Goal: Task Accomplishment & Management: Use online tool/utility

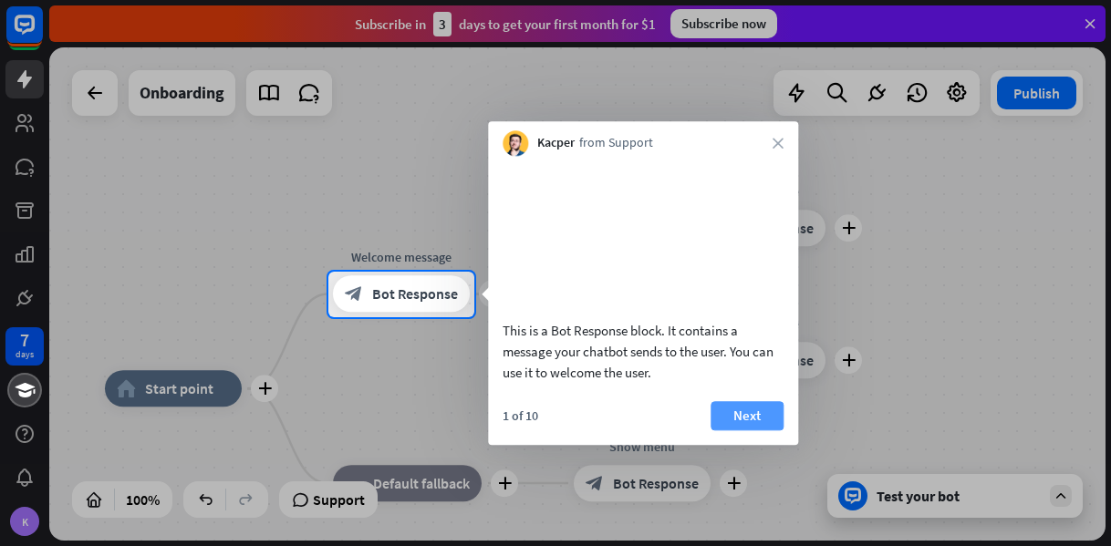
click at [742, 431] on button "Next" at bounding box center [747, 415] width 73 height 29
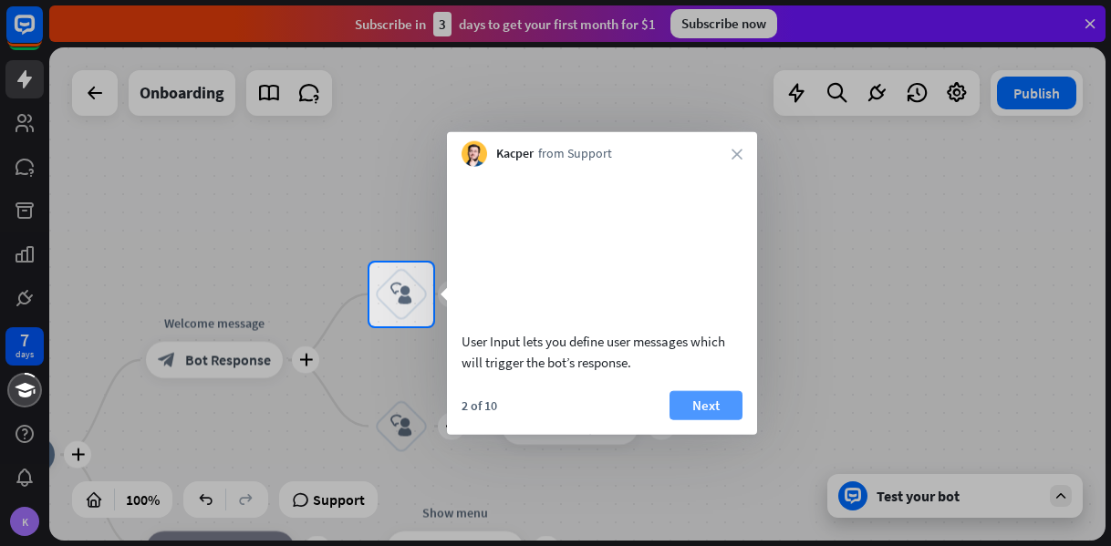
click at [708, 420] on button "Next" at bounding box center [706, 404] width 73 height 29
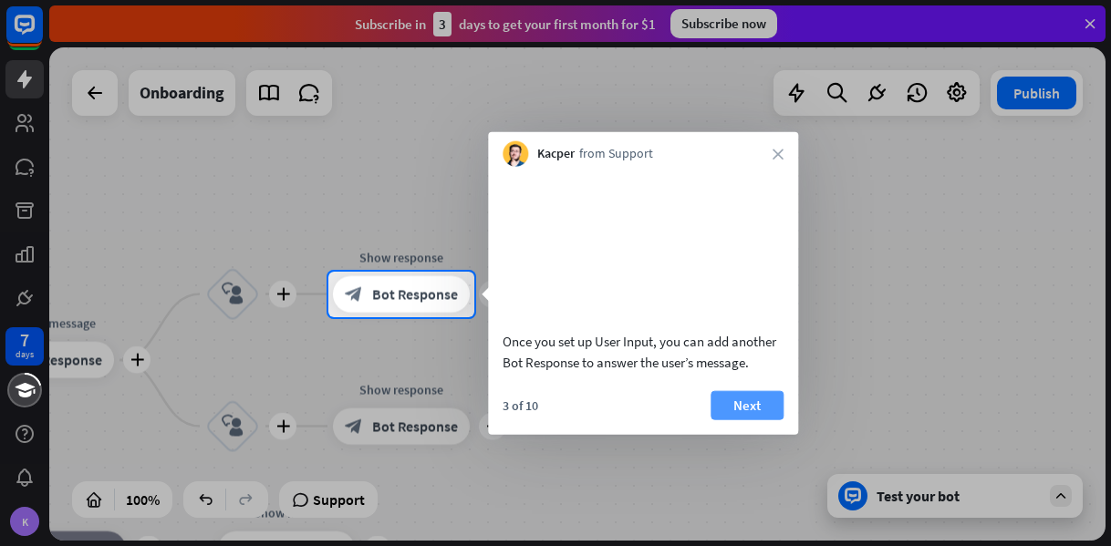
click at [739, 420] on button "Next" at bounding box center [747, 404] width 73 height 29
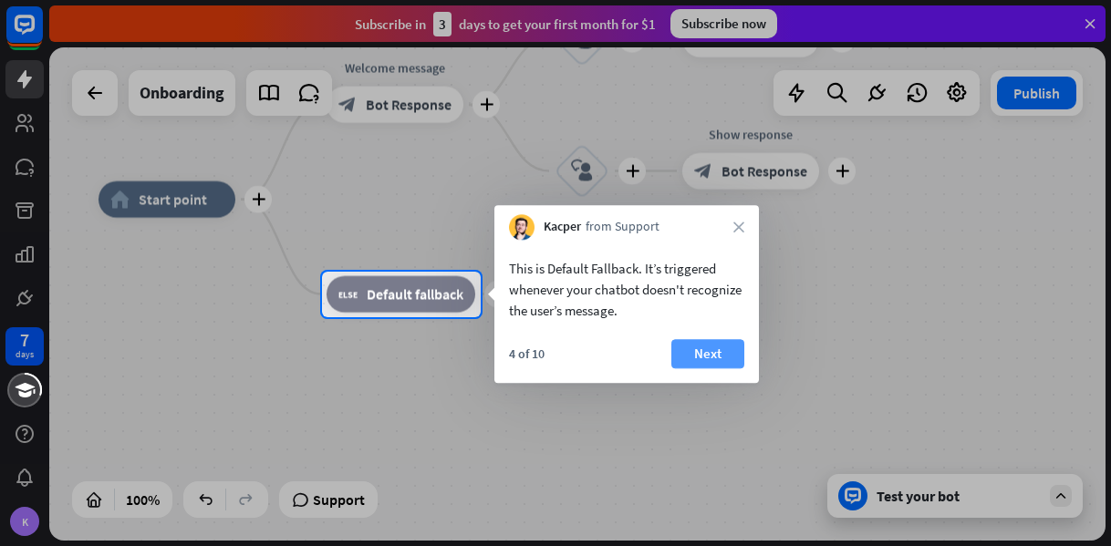
click at [735, 360] on button "Next" at bounding box center [707, 353] width 73 height 29
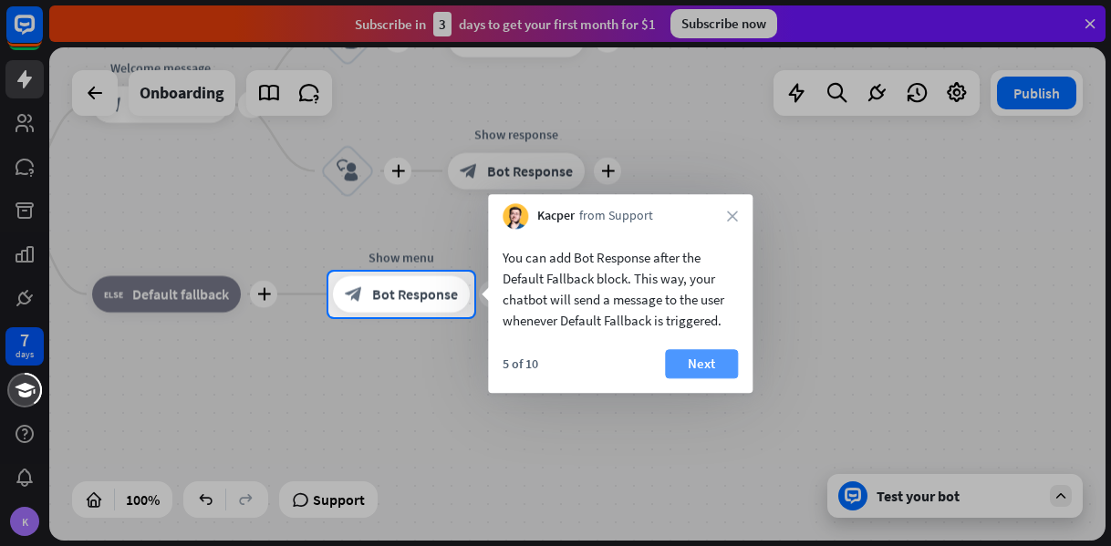
click at [711, 360] on button "Next" at bounding box center [701, 363] width 73 height 29
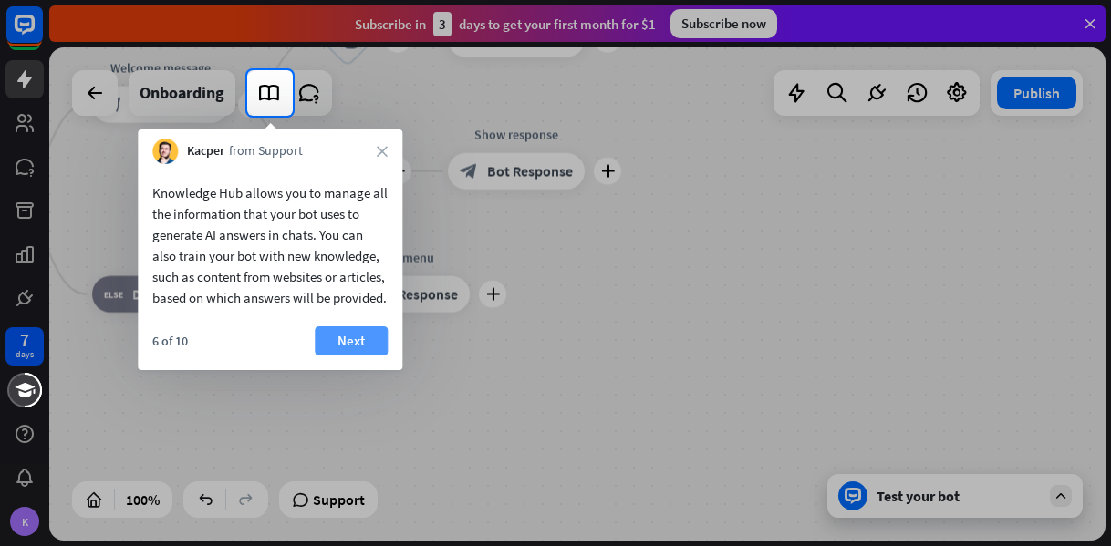
click at [359, 356] on button "Next" at bounding box center [351, 341] width 73 height 29
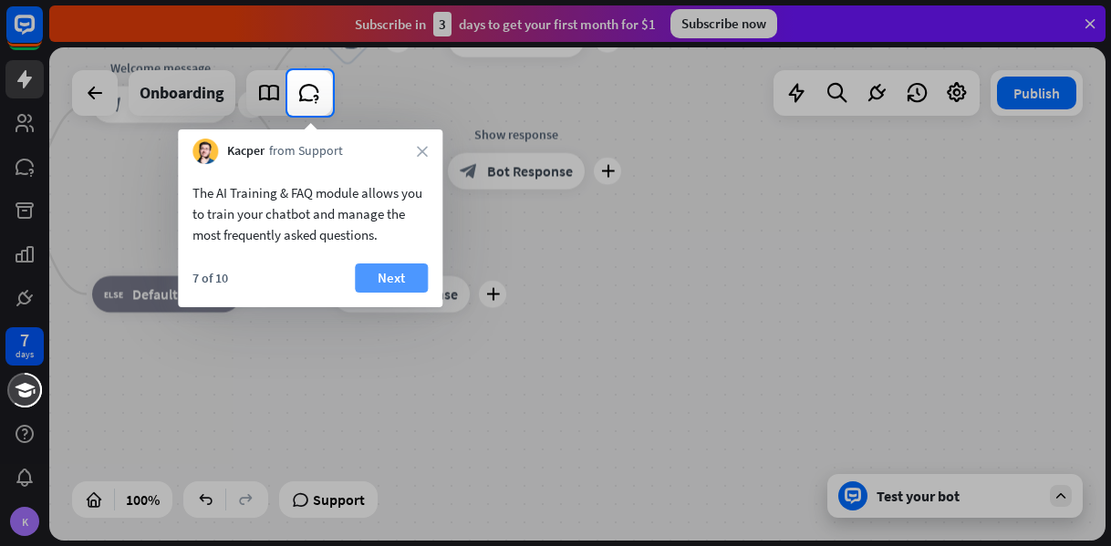
click at [400, 292] on button "Next" at bounding box center [391, 278] width 73 height 29
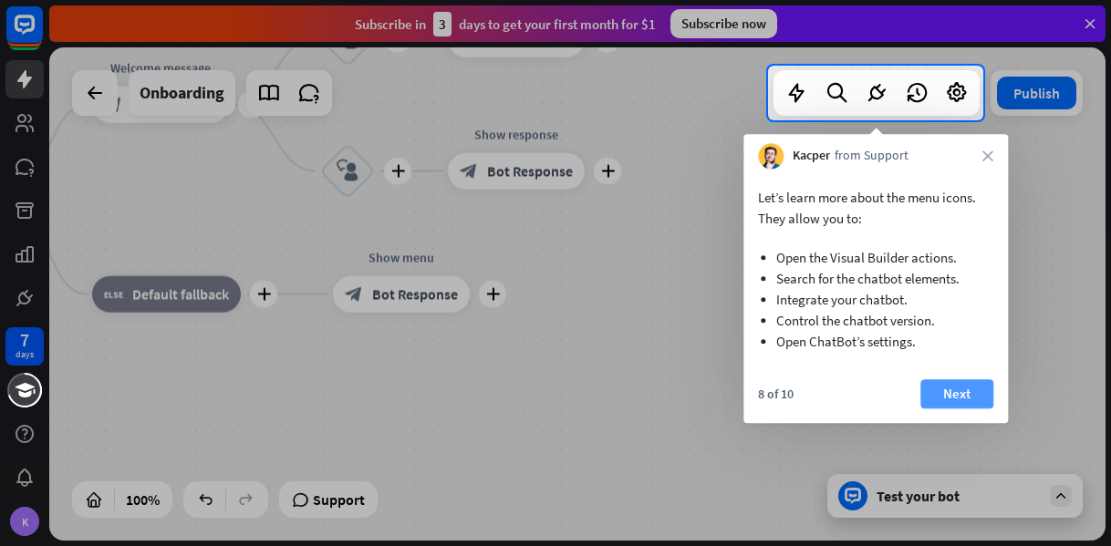
click at [971, 394] on button "Next" at bounding box center [956, 394] width 73 height 29
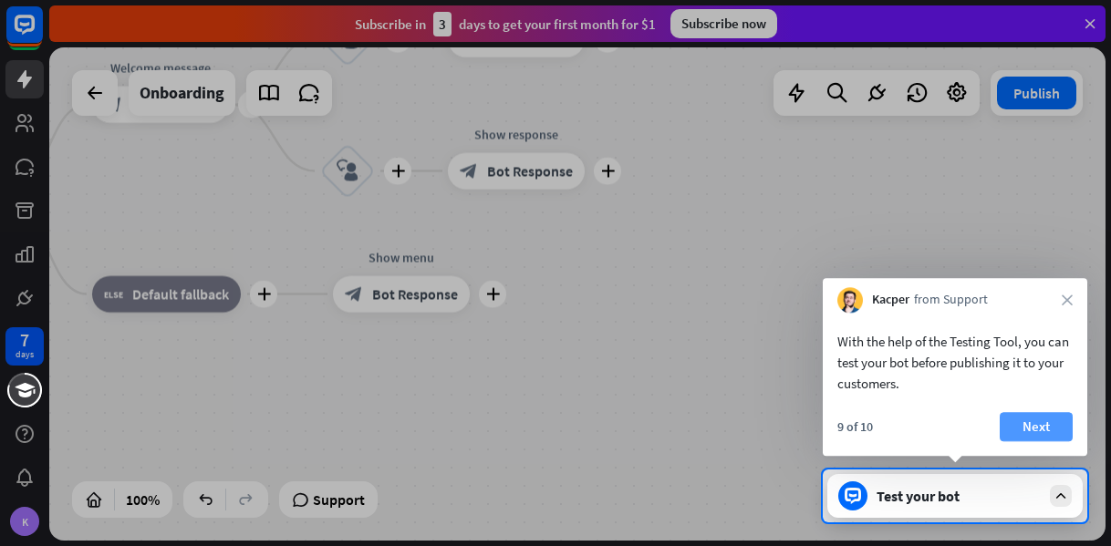
click at [1020, 432] on button "Next" at bounding box center [1036, 426] width 73 height 29
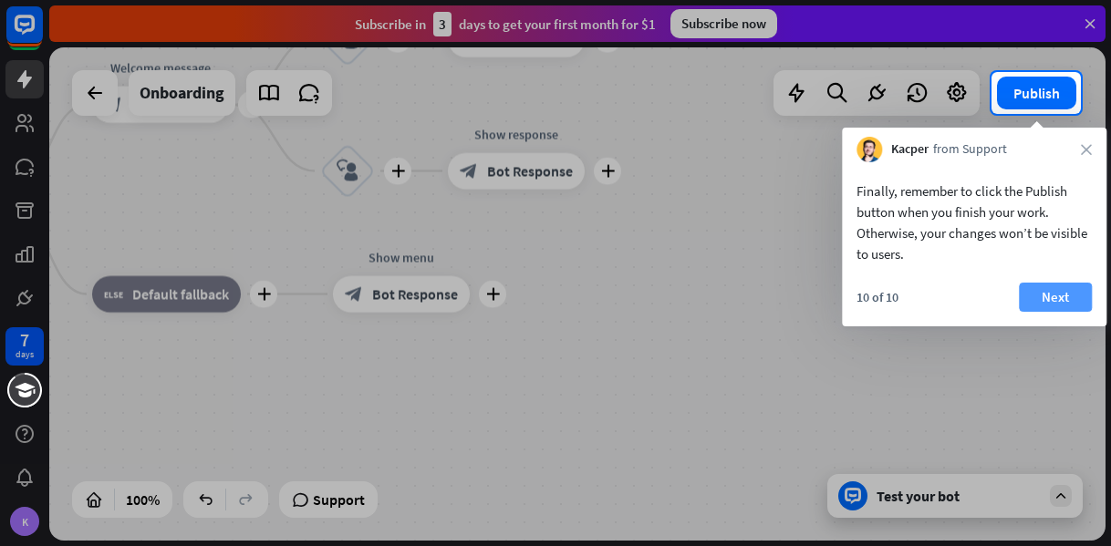
drag, startPoint x: 1066, startPoint y: 295, endPoint x: 1057, endPoint y: 300, distance: 10.6
click at [1057, 300] on button "Next" at bounding box center [1055, 297] width 73 height 29
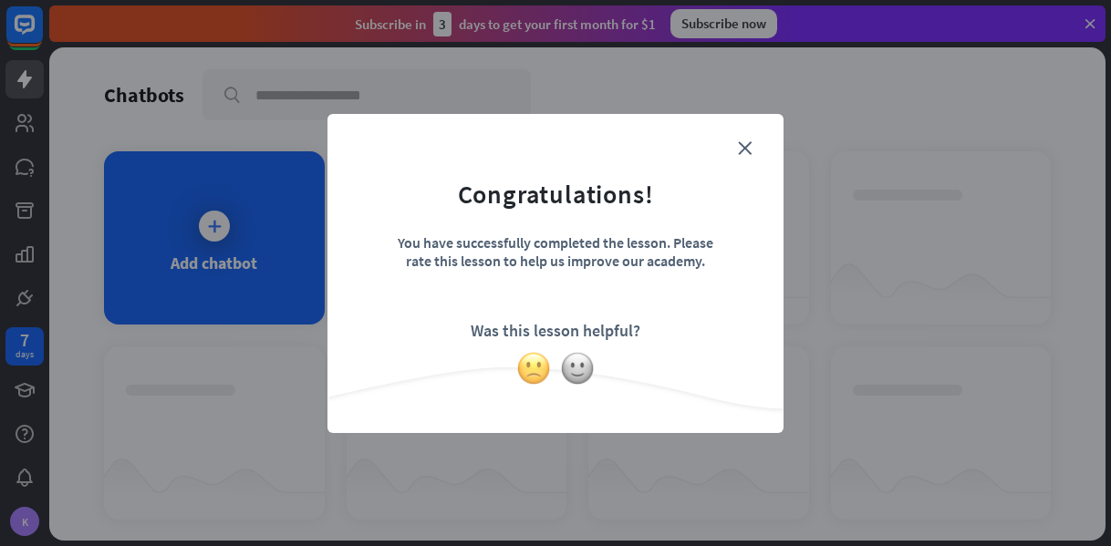
click at [535, 370] on img at bounding box center [533, 368] width 35 height 35
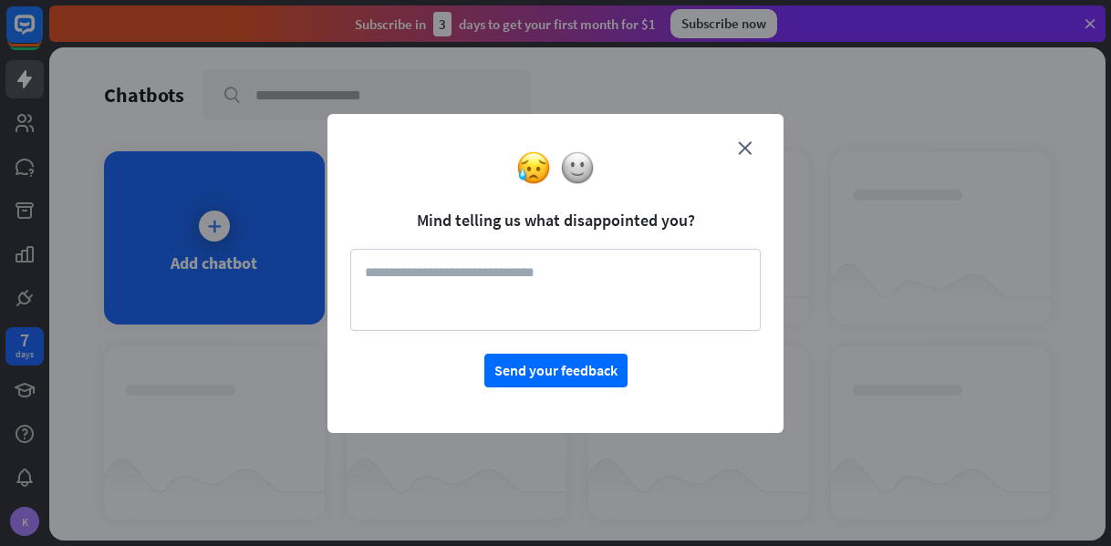
click at [590, 182] on div at bounding box center [556, 168] width 456 height 35
click at [584, 172] on img at bounding box center [577, 168] width 35 height 35
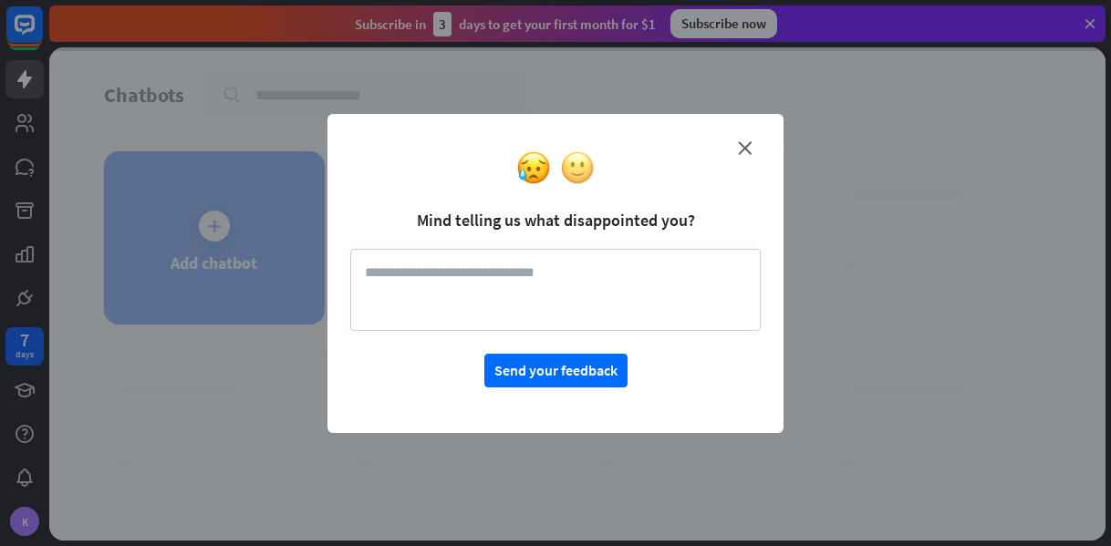
click at [588, 174] on img at bounding box center [577, 168] width 35 height 35
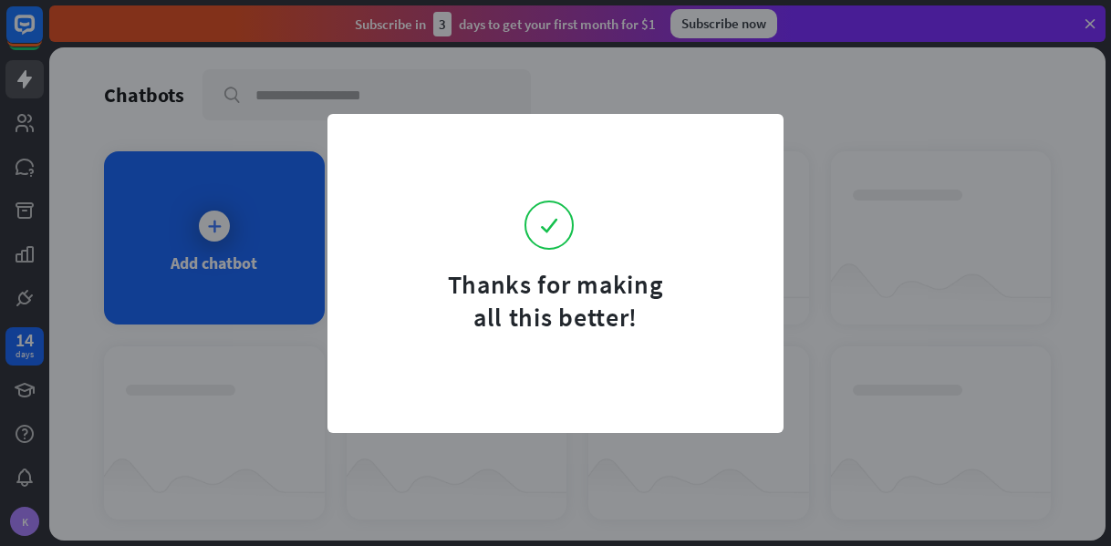
click at [856, 275] on div "Thanks for making all this better!" at bounding box center [555, 273] width 1111 height 546
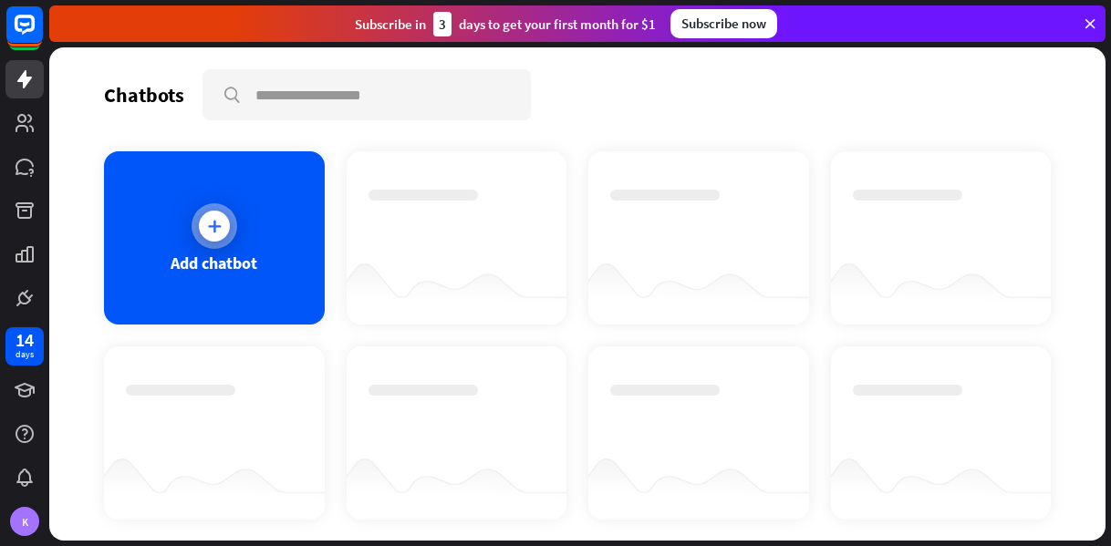
click at [261, 234] on div "Add chatbot" at bounding box center [214, 237] width 221 height 173
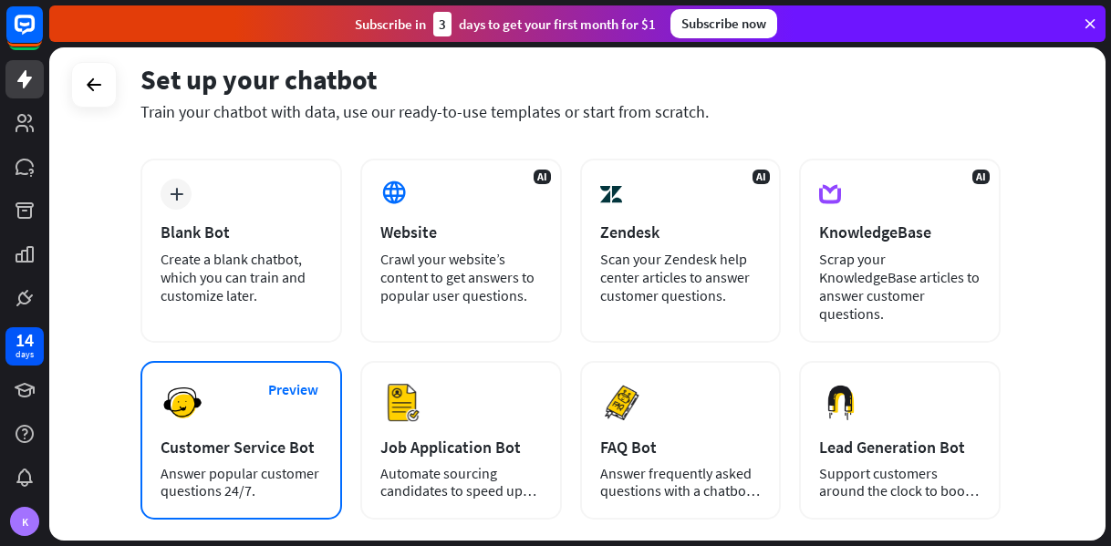
scroll to position [82, 0]
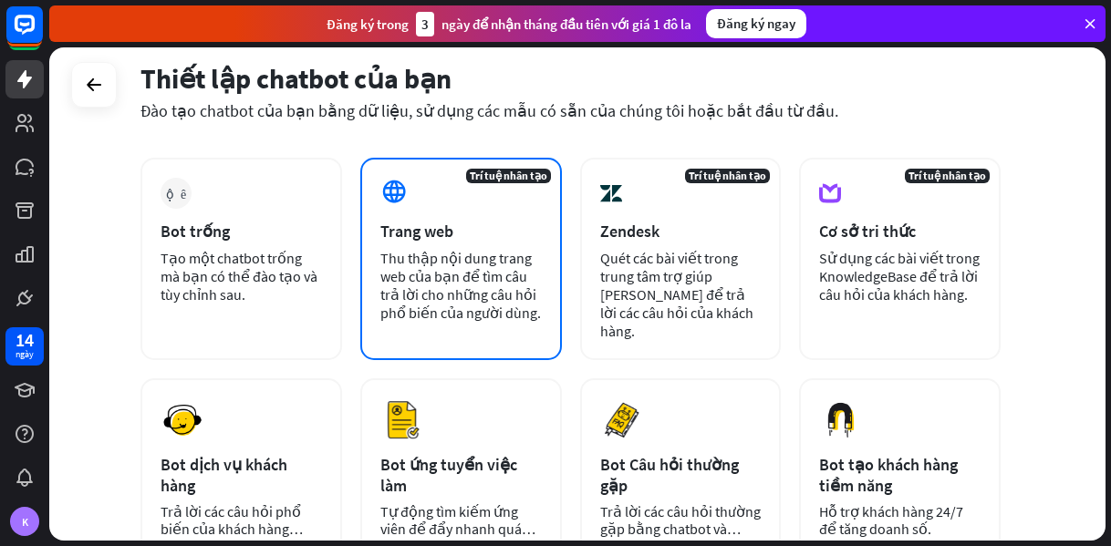
click at [399, 269] on font "Thu thập nội dung trang web của bạn để tìm câu trả lời cho những câu hỏi phổ bi…" at bounding box center [460, 285] width 161 height 73
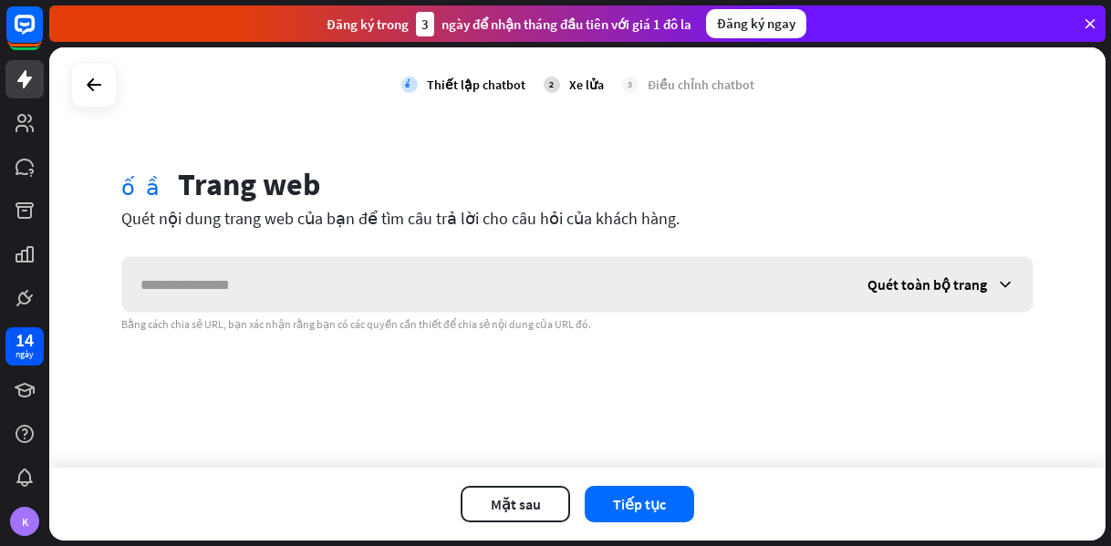
click at [396, 271] on input "text" at bounding box center [485, 284] width 727 height 55
click at [114, 88] on div at bounding box center [94, 85] width 46 height 46
click at [109, 98] on div at bounding box center [94, 85] width 46 height 46
click at [80, 89] on div at bounding box center [94, 85] width 35 height 35
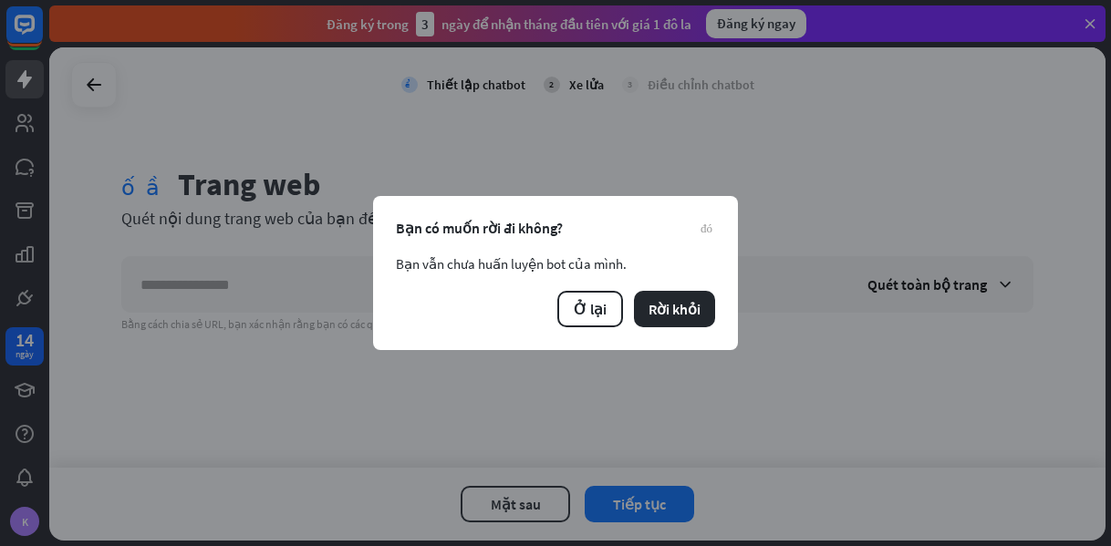
drag, startPoint x: 570, startPoint y: 317, endPoint x: 717, endPoint y: 329, distance: 147.4
click at [717, 329] on div "đóng Bạn có muốn rời đi không? Bạn vẫn chưa huấn luyện bot của mình. Ở lại Rời …" at bounding box center [555, 273] width 365 height 154
click at [694, 313] on font "Rời khỏi" at bounding box center [675, 309] width 52 height 18
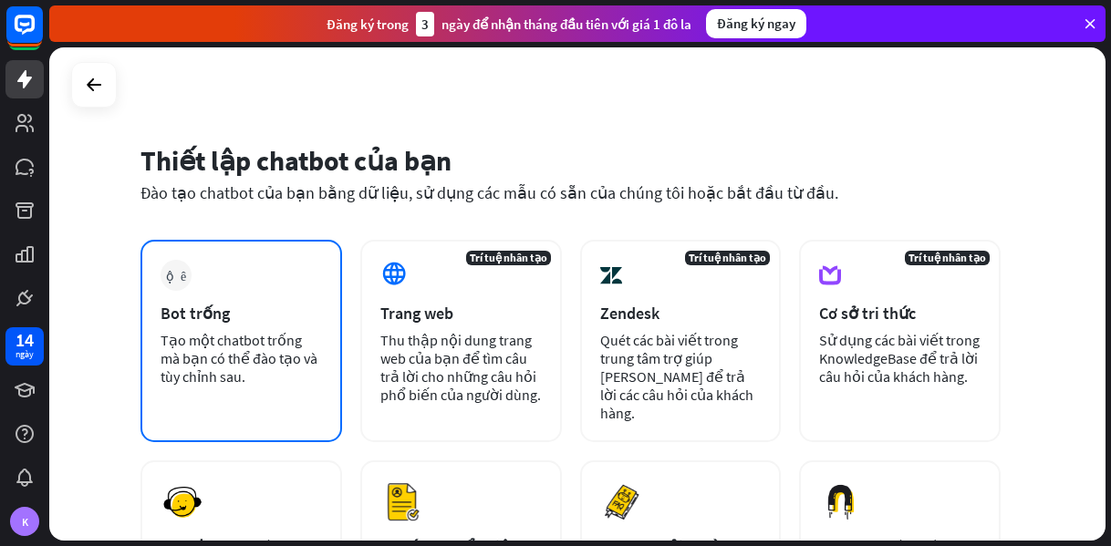
click at [288, 307] on div "Bot trống" at bounding box center [241, 313] width 161 height 21
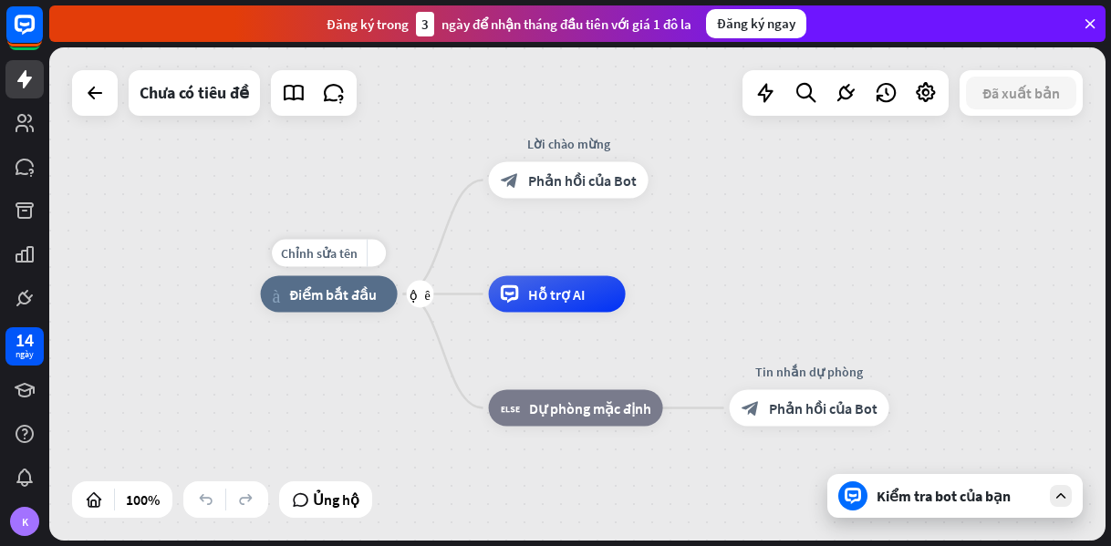
click at [335, 299] on font "Điểm bắt đầu" at bounding box center [333, 295] width 88 height 18
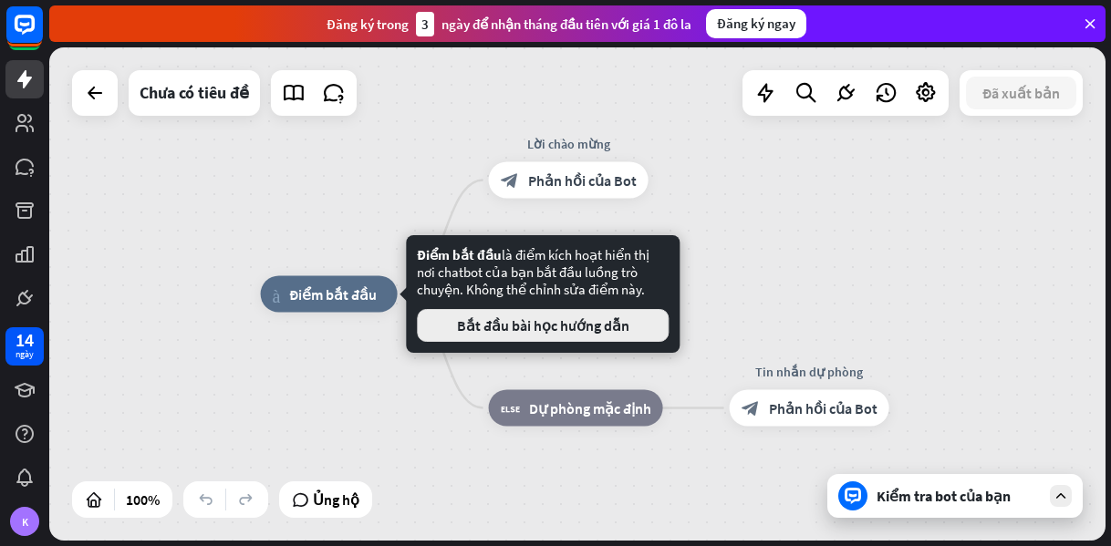
click at [454, 320] on button "Bắt đầu bài học hướng dẫn" at bounding box center [543, 325] width 252 height 33
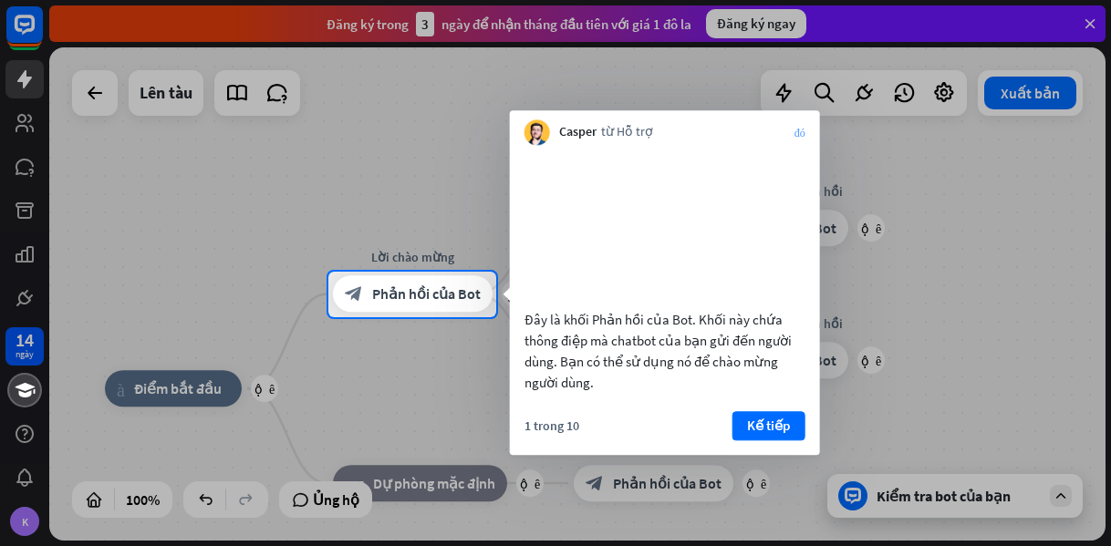
click at [801, 129] on font "đóng" at bounding box center [800, 132] width 11 height 11
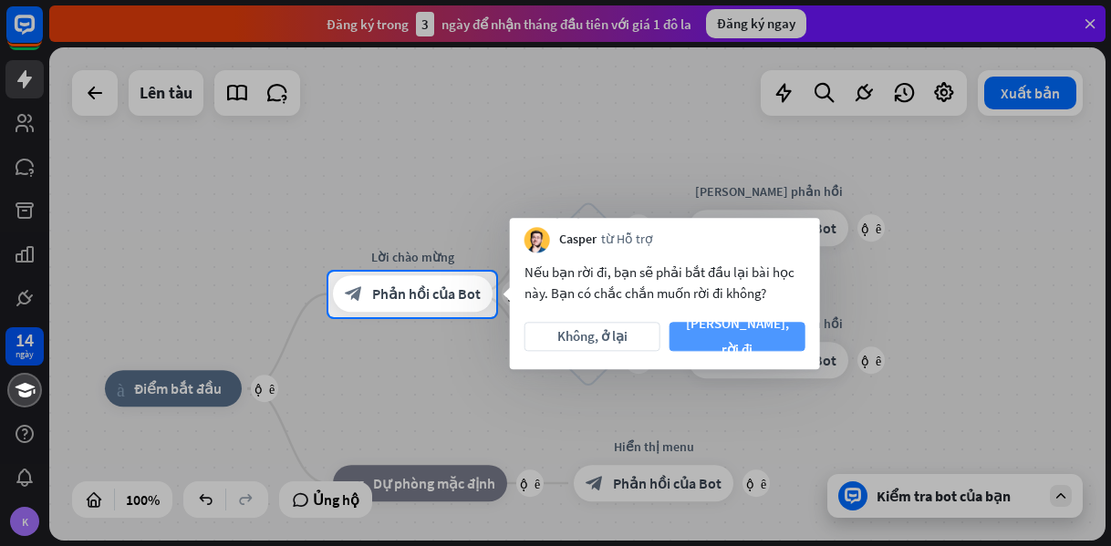
click at [691, 338] on button "[PERSON_NAME], rời đi" at bounding box center [738, 336] width 136 height 29
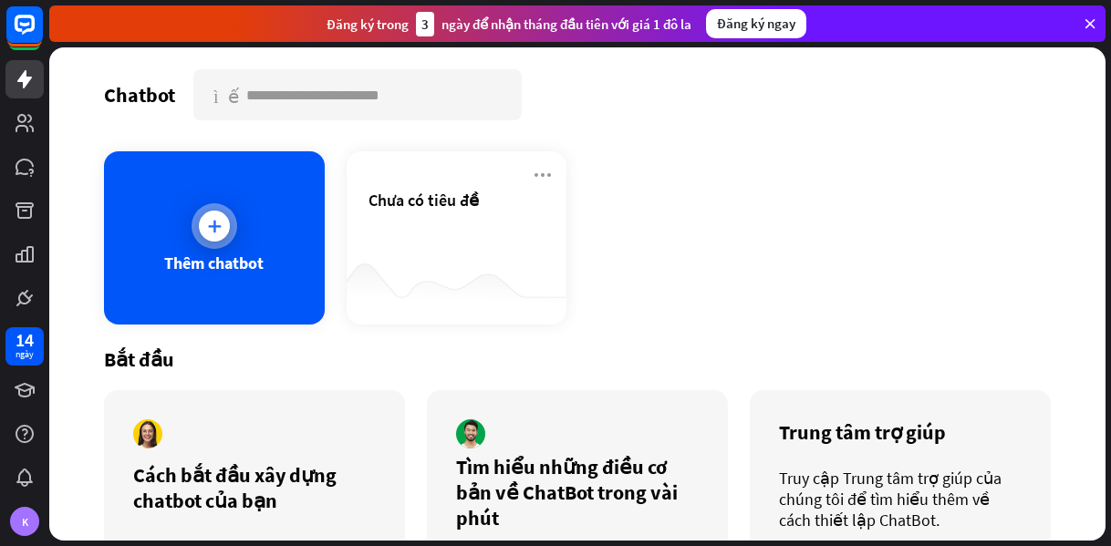
click at [262, 237] on div "Thêm chatbot" at bounding box center [214, 237] width 221 height 173
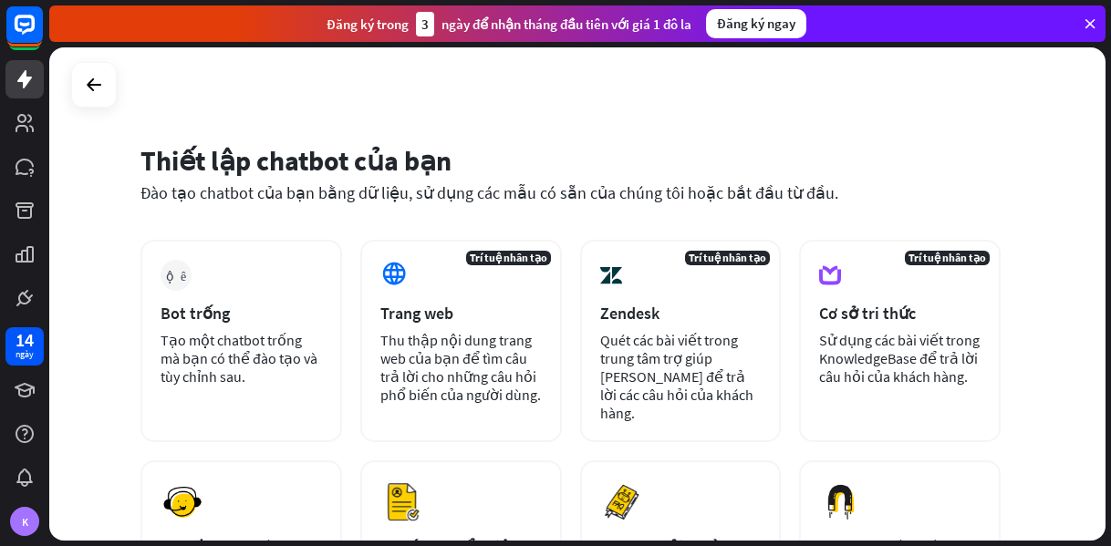
click at [118, 91] on div "Thiết lập chatbot của bạn Đào tạo chatbot của bạn bằng dữ liệu, sử dụng các mẫu…" at bounding box center [577, 294] width 1056 height 494
click at [102, 94] on icon at bounding box center [94, 85] width 22 height 22
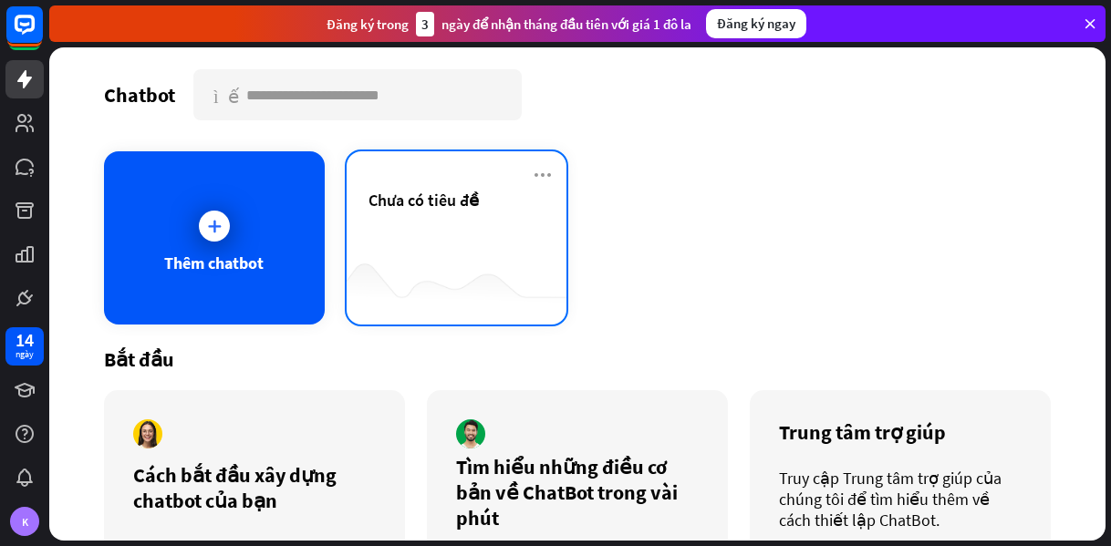
click at [379, 234] on div "Chưa có tiêu đề" at bounding box center [457, 222] width 177 height 64
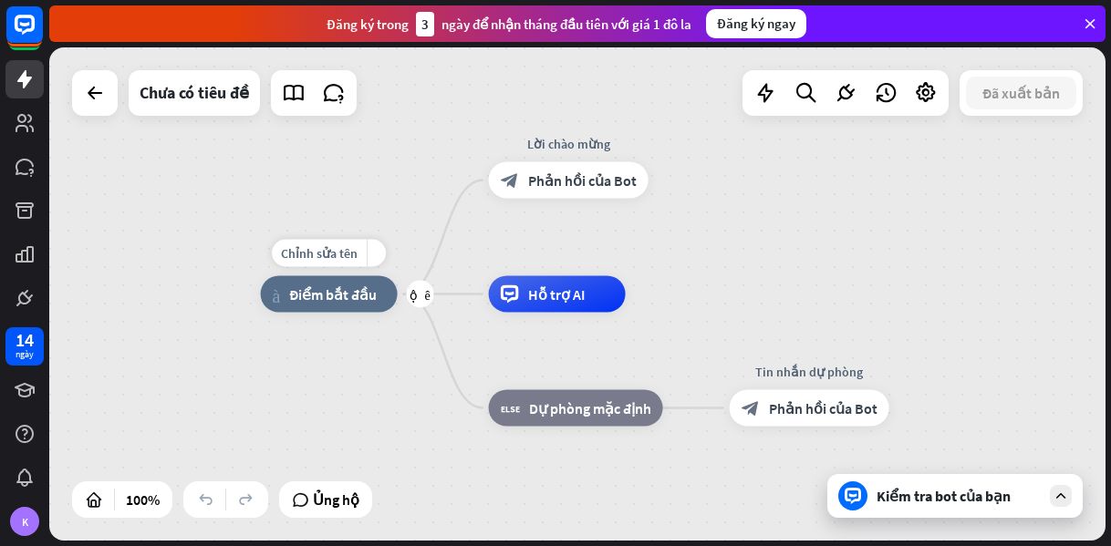
click at [347, 306] on div "nhà_2 Điểm bắt đầu" at bounding box center [329, 294] width 137 height 36
click at [319, 313] on div "Chỉnh sửa tên more_yellow cộng thêm nhà_2 Điểm bắt đầu" at bounding box center [329, 294] width 137 height 36
drag, startPoint x: 585, startPoint y: 144, endPoint x: 650, endPoint y: 240, distance: 115.6
click at [650, 295] on div "nhà_2 Điểm bắt đầu Chỉnh sửa tên more_yellow Welcome message block_bot_response…" at bounding box center [789, 542] width 1056 height 494
click at [609, 180] on font "Phản hồi của Bot" at bounding box center [582, 181] width 109 height 18
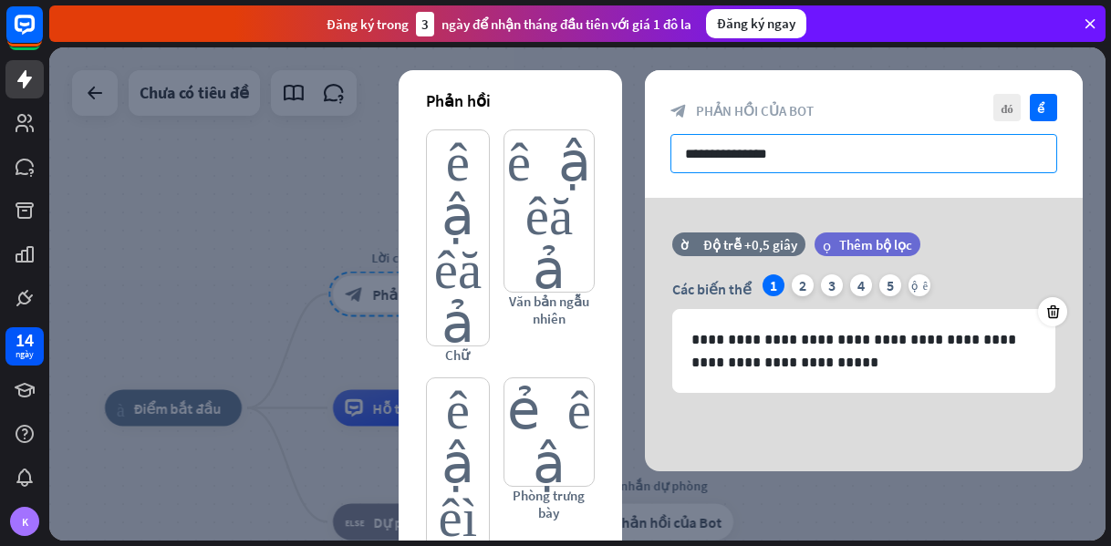
click at [796, 152] on input "**********" at bounding box center [864, 153] width 387 height 39
click at [856, 162] on input "**********" at bounding box center [864, 153] width 387 height 39
drag, startPoint x: 956, startPoint y: 153, endPoint x: 817, endPoint y: 161, distance: 138.9
click at [817, 161] on input "**********" at bounding box center [864, 153] width 387 height 39
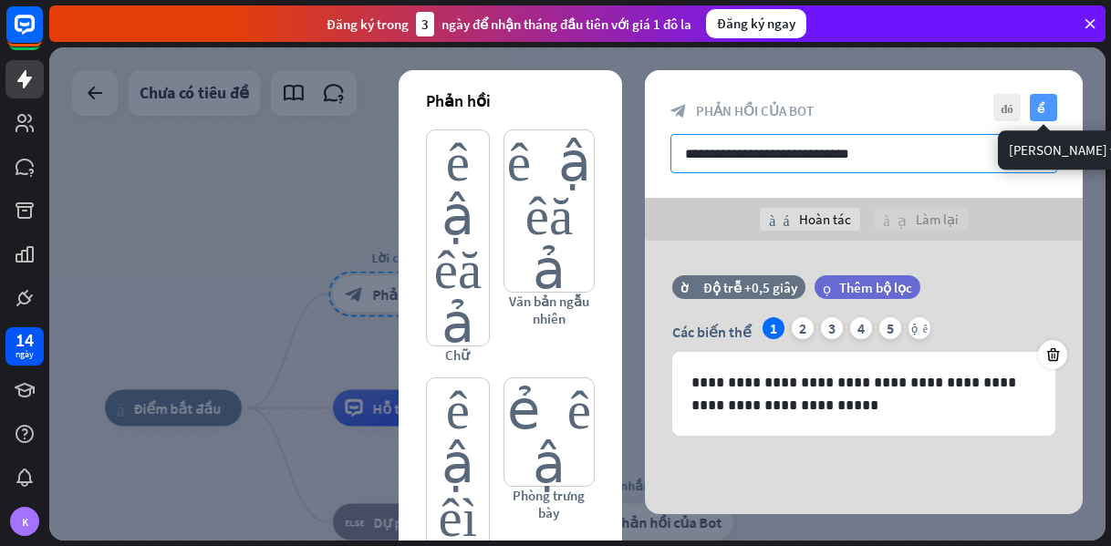
type input "**********"
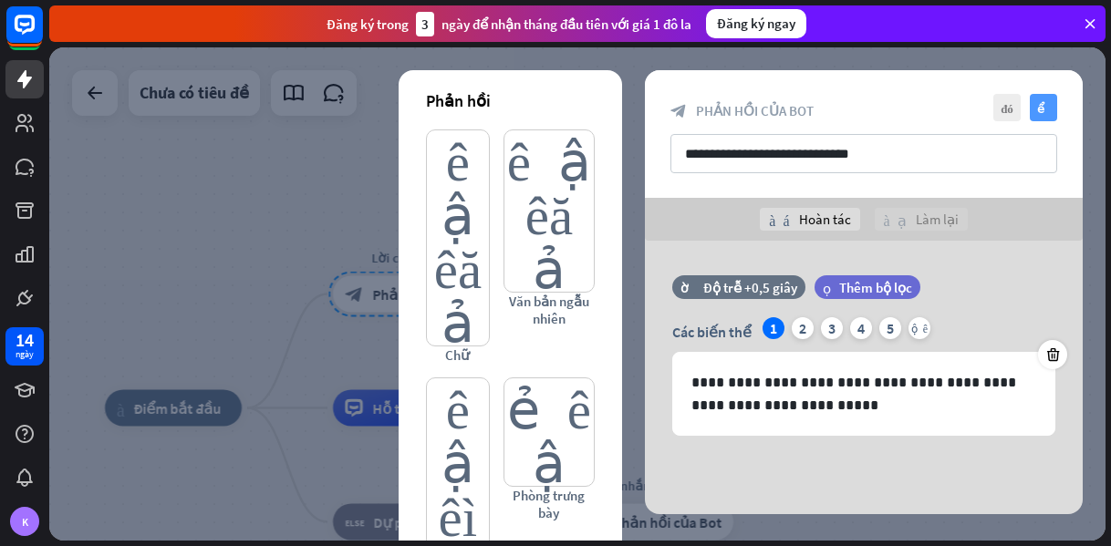
click at [1035, 106] on icon "kiểm tra" at bounding box center [1043, 107] width 27 height 27
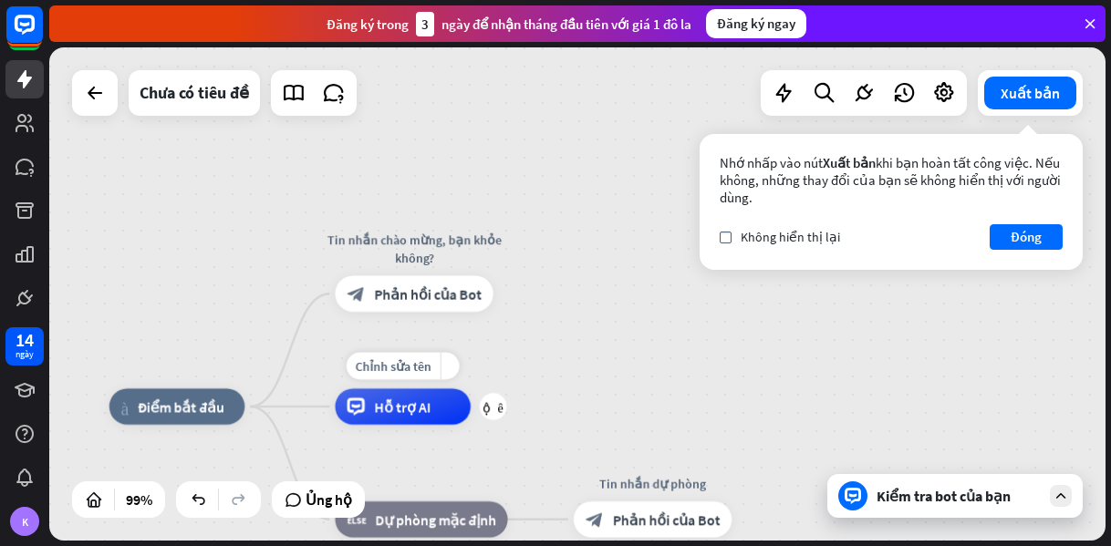
click at [424, 414] on font "Hỗ trợ AI" at bounding box center [402, 407] width 57 height 18
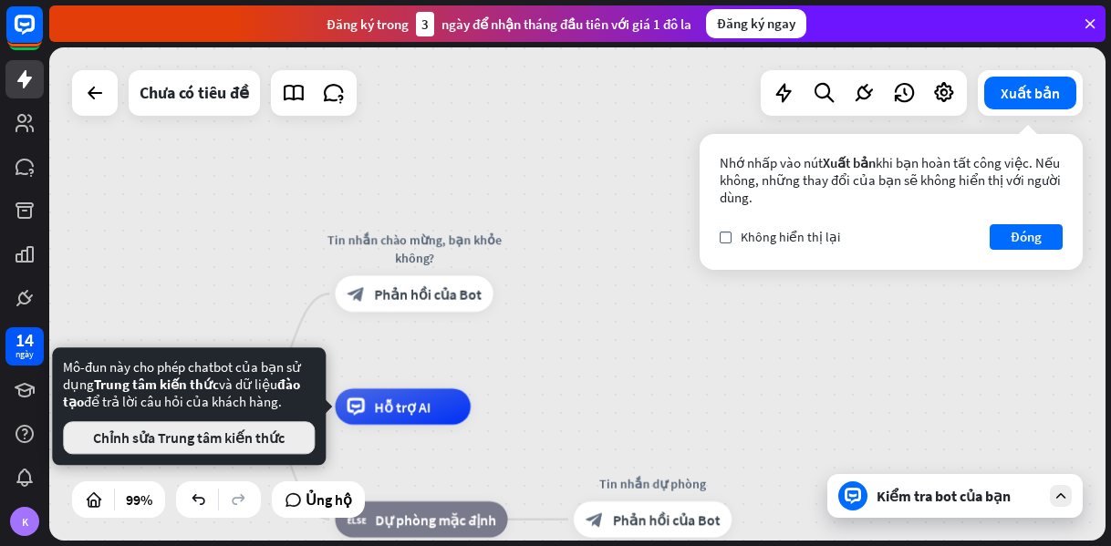
click at [293, 450] on button "Chỉnh sửa Trung tâm kiến ​​thức" at bounding box center [189, 437] width 252 height 33
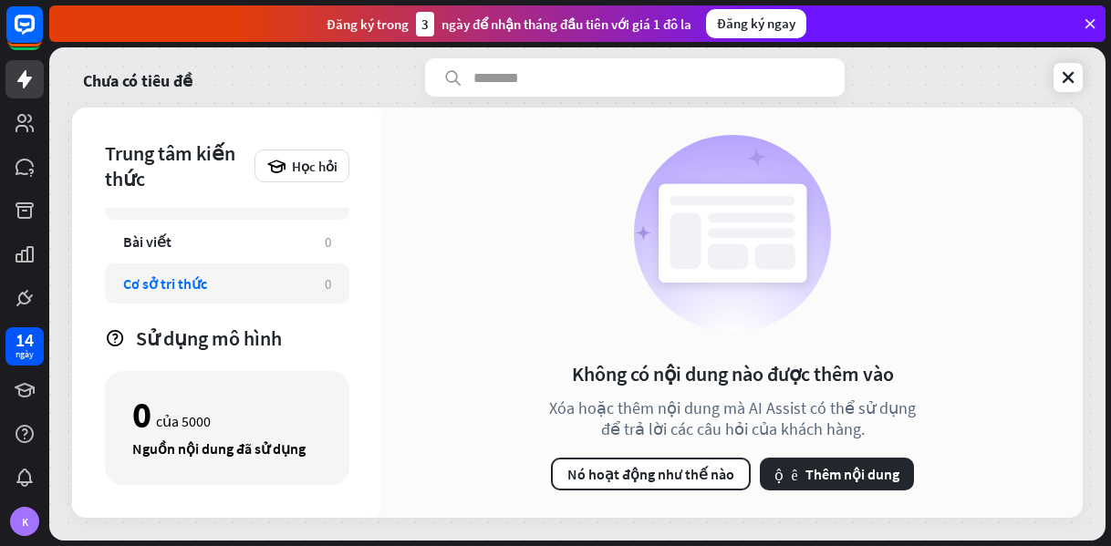
click at [201, 233] on div "Trang web 0 Bài viết 0 Cơ sở tri thức 0 Zendesk 0 Tập tin BETA 0" at bounding box center [227, 258] width 244 height 101
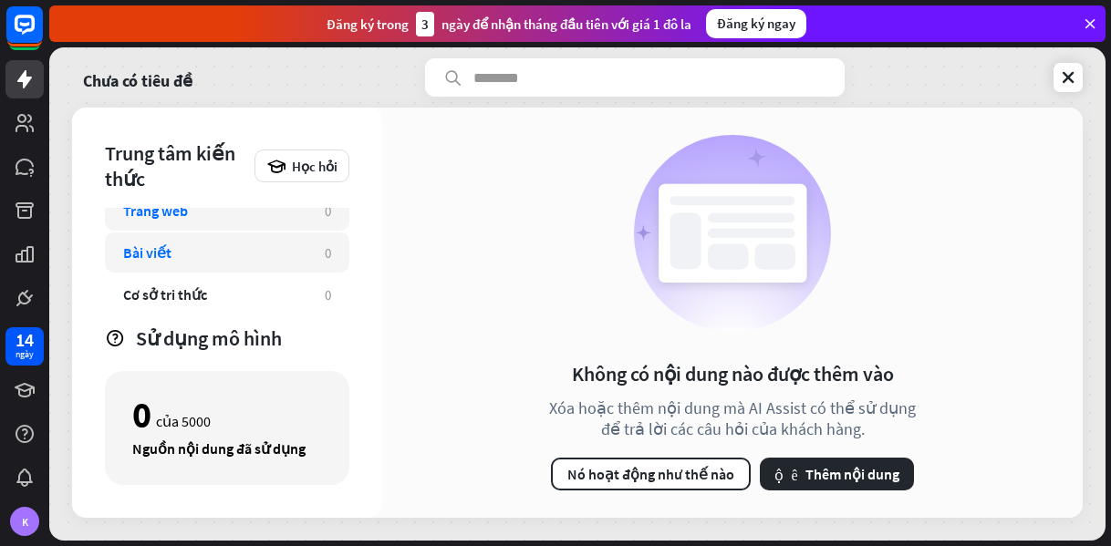
scroll to position [16, 0]
click at [192, 268] on div "Bài viết 0" at bounding box center [227, 254] width 244 height 40
click at [220, 290] on div "Cơ sở tri thức" at bounding box center [214, 295] width 183 height 18
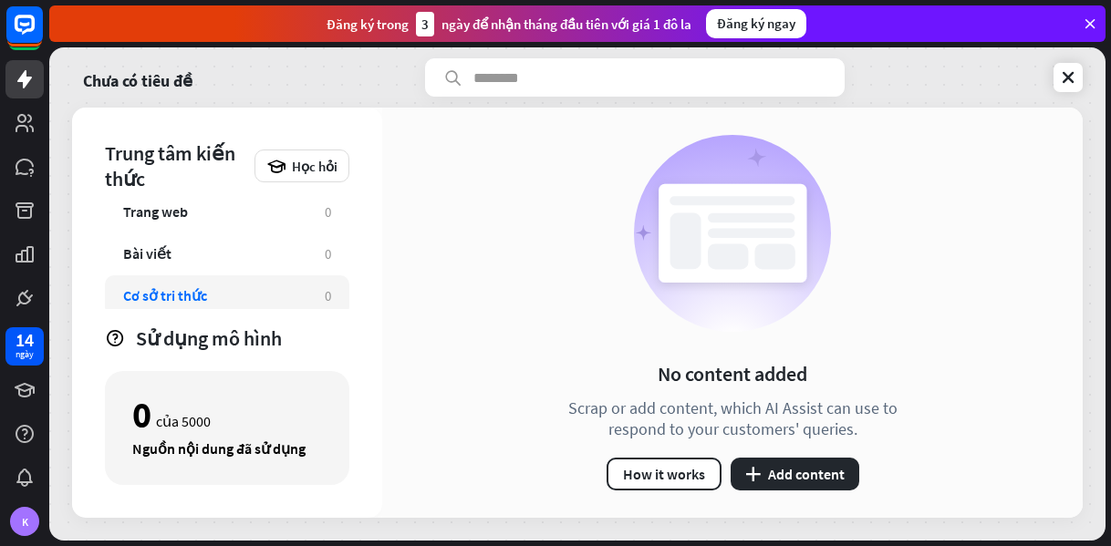
scroll to position [45, 0]
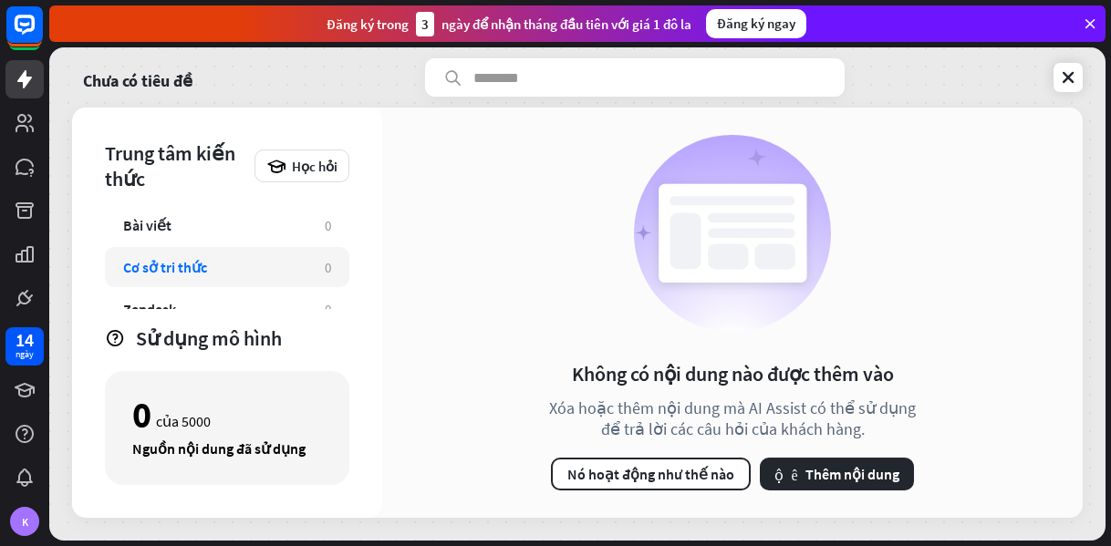
click at [1098, 25] on div "Đăng ký trong 3 ngày để nhận tháng đầu tiên với giá 1 đô la Đăng ký ngay" at bounding box center [577, 23] width 1056 height 36
click at [1094, 24] on icon at bounding box center [1090, 24] width 16 height 16
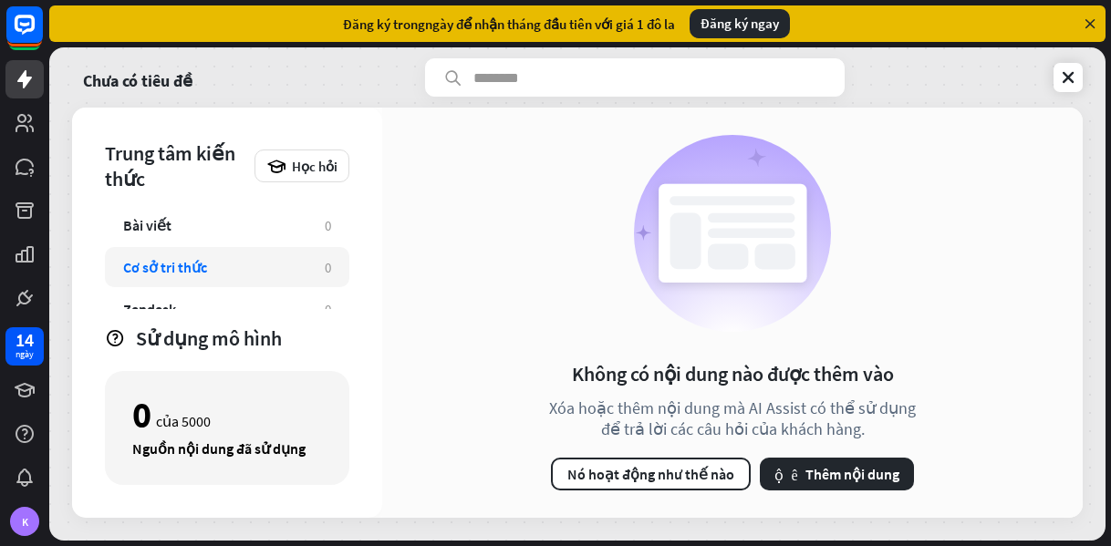
click at [1091, 21] on icon at bounding box center [1090, 24] width 16 height 16
